Goal: Task Accomplishment & Management: Use online tool/utility

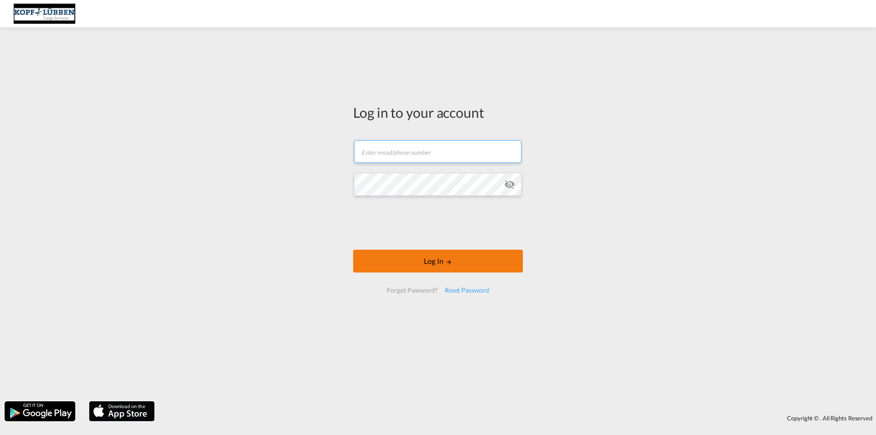
type input "[EMAIL_ADDRESS][PERSON_NAME][DOMAIN_NAME]"
click at [436, 246] on form "[EMAIL_ADDRESS][PERSON_NAME][DOMAIN_NAME] Email field is required Password fiel…" at bounding box center [438, 216] width 170 height 171
click at [457, 265] on button "Log In" at bounding box center [438, 261] width 170 height 23
